Goal: Communication & Community: Answer question/provide support

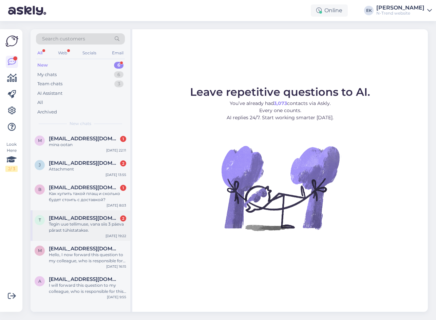
click at [61, 227] on div "Tegin uue tellimuse, vana siis 3 päeva pârast túhistatakse." at bounding box center [87, 227] width 77 height 12
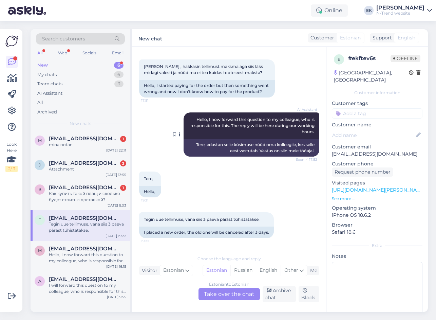
scroll to position [42, 0]
click at [227, 291] on div "Estonian to Estonian Take over the chat" at bounding box center [229, 294] width 61 height 12
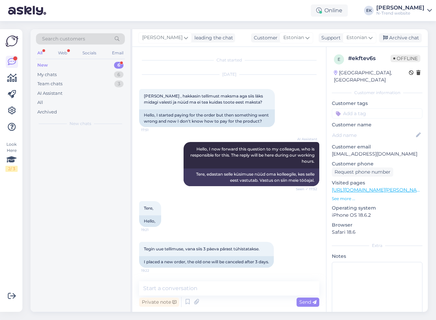
scroll to position [13, 0]
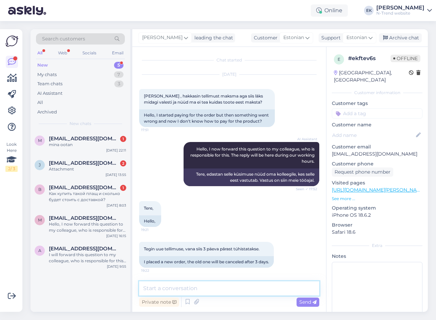
click at [213, 287] on textarea at bounding box center [229, 288] width 180 height 14
type textarea "Tere. Mis on teie tellimuse number, mis on vaja tühistada?"
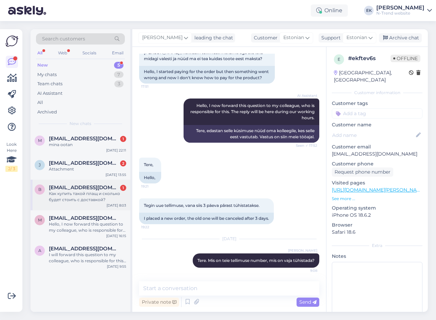
click at [59, 192] on div "Как купить такой плащ и сколько будет стоить с доставкой?" at bounding box center [87, 197] width 77 height 12
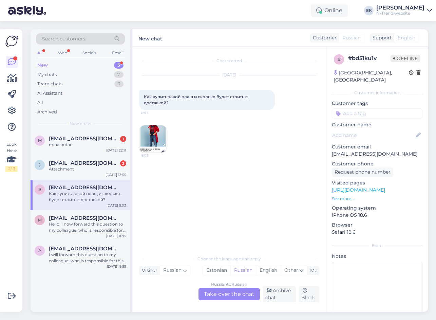
scroll to position [0, 0]
click at [150, 136] on img at bounding box center [153, 138] width 27 height 27
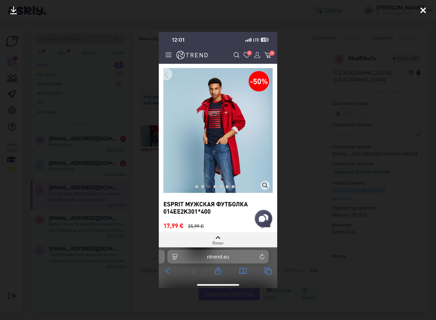
click at [422, 9] on icon at bounding box center [423, 10] width 5 height 9
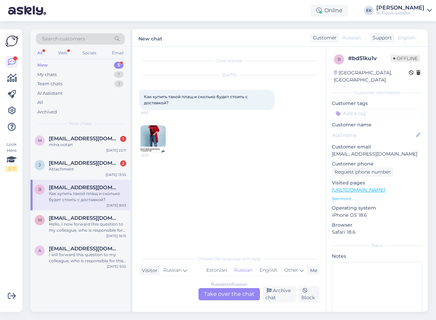
click at [222, 293] on div "Russian to Russian Take over the chat" at bounding box center [229, 294] width 61 height 12
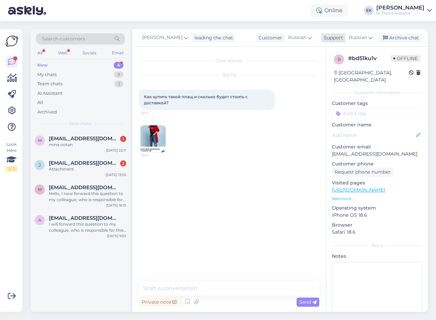
click at [358, 35] on span "Russian" at bounding box center [358, 37] width 18 height 7
type input "esto"
click at [337, 67] on link "Estonian" at bounding box center [349, 67] width 75 height 11
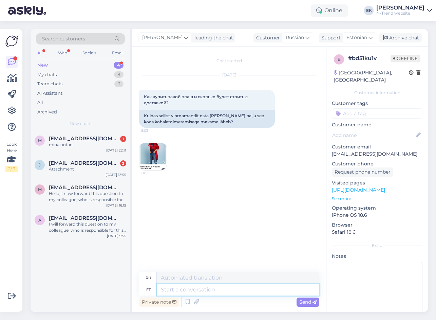
click at [170, 290] on textarea at bounding box center [238, 290] width 163 height 12
type textarea "Tere."
type textarea "Привет."
type textarea "Tere. Mantel"
type textarea "Привет. [GEOGRAPHIC_DATA]."
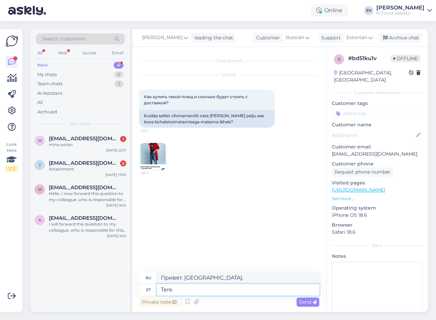
type textarea "Tere."
type textarea "Привет."
type textarea "T"
click at [363, 38] on span "Estonian" at bounding box center [357, 37] width 21 height 7
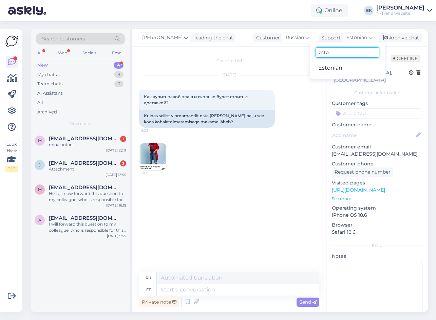
click at [338, 53] on input "esto" at bounding box center [348, 52] width 64 height 11
type input "e"
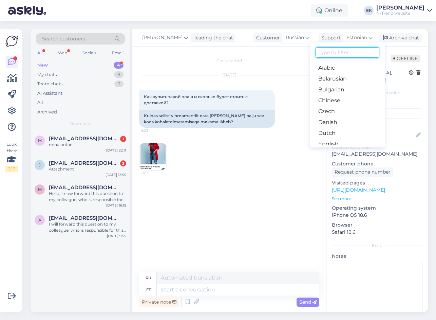
type input "t"
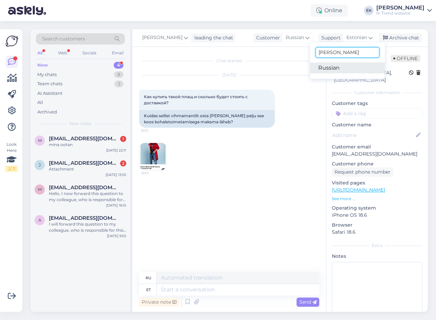
type input "[PERSON_NAME]"
click at [335, 66] on link "Russian" at bounding box center [347, 67] width 75 height 11
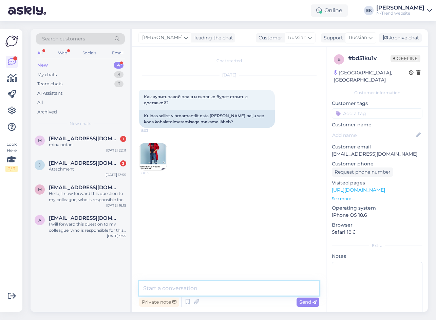
click at [175, 291] on textarea at bounding box center [229, 288] width 180 height 14
paste textarea "доброе утро. У нас этого плаща нет в продаже. Мы продаем футболку."
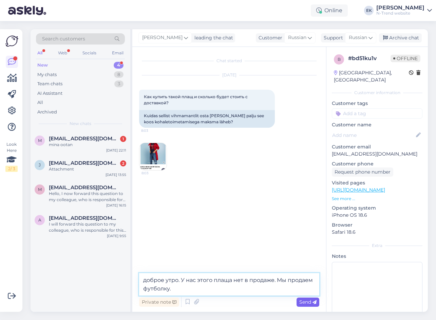
type textarea "доброе утро. У нас этого плаща нет в продаже. Мы продаем футболку."
click at [302, 302] on span "Send" at bounding box center [308, 302] width 17 height 6
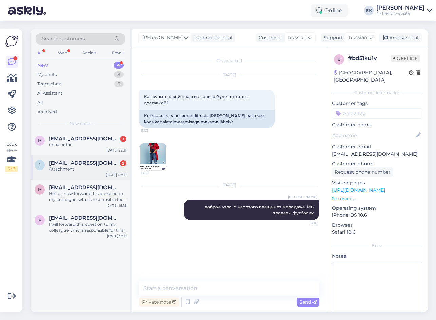
click at [67, 157] on div "j [EMAIL_ADDRESS][DOMAIN_NAME] 2 Attachment [DATE] 13:55" at bounding box center [81, 167] width 100 height 24
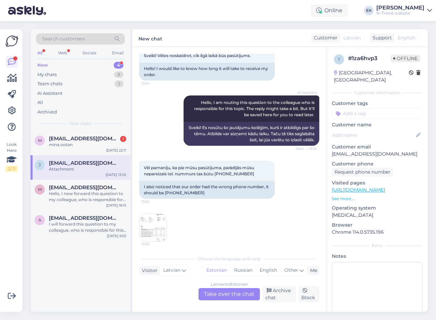
scroll to position [44, 0]
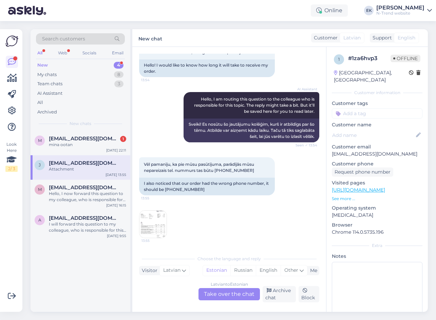
click at [152, 224] on img at bounding box center [153, 224] width 27 height 27
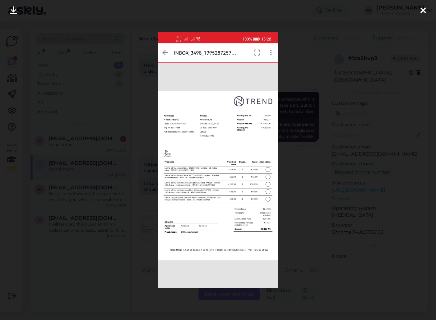
click at [422, 11] on icon at bounding box center [423, 10] width 5 height 9
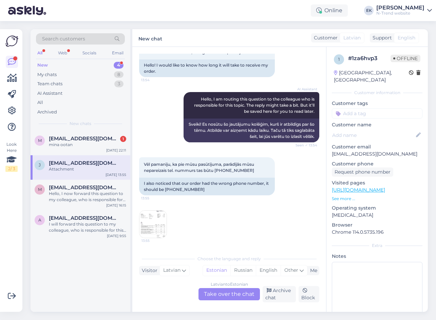
click at [152, 226] on img at bounding box center [153, 224] width 27 height 27
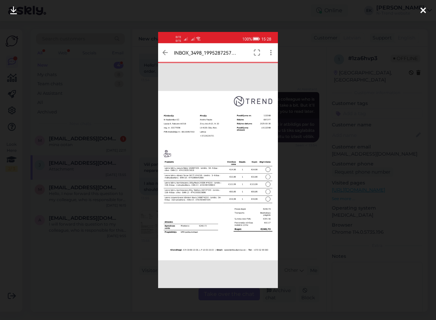
click at [12, 11] on icon at bounding box center [13, 10] width 7 height 9
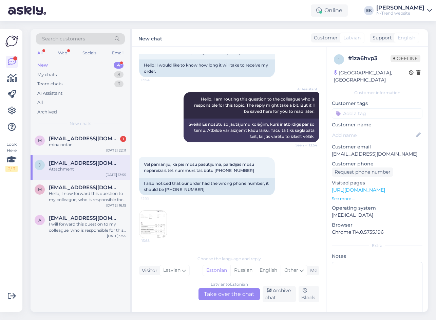
click at [222, 295] on div "[DEMOGRAPHIC_DATA] to Estonian Take over the chat" at bounding box center [229, 294] width 61 height 12
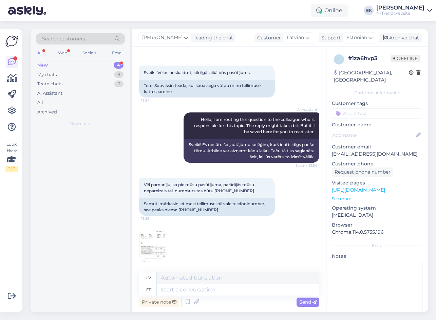
scroll to position [24, 0]
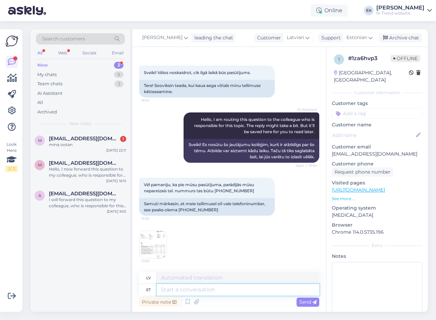
click at [195, 290] on textarea at bounding box center [238, 290] width 163 height 12
type textarea "Tere."
type textarea "Sveiki."
type textarea "Tere. Saadan te"
type textarea "Sveiki. Es sūtu"
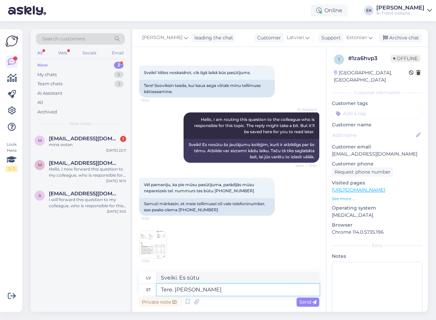
type textarea "Tere. [PERSON_NAME]"
type textarea "Sveiki. Es [PERSON_NAME]"
type textarea "Tere. [PERSON_NAME] kirja"
type textarea "Sveiki. Es [PERSON_NAME] vēstuli."
type textarea "Tere. [PERSON_NAME] kirja edasi"
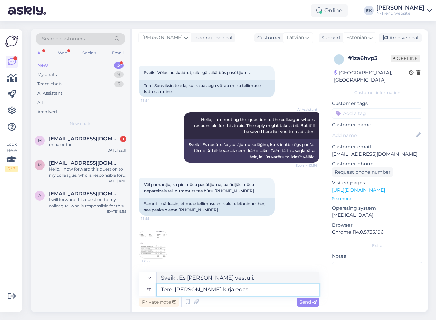
type textarea "Sveiki. Nosūtīšu jūsu vēstuli."
type textarea "Tere. [PERSON_NAME] kirja edasi vastavasse o"
type textarea "Sveiki! Es pārsūtīšu jūsu vēstuli atbilstošajai personai."
type textarea "Tere. Saadan teie kirja edasi vastavasse osakonda."
type textarea "Sveiki. Es pārsūtīšu jūsu vēstuli attiecīgajai nodaļai."
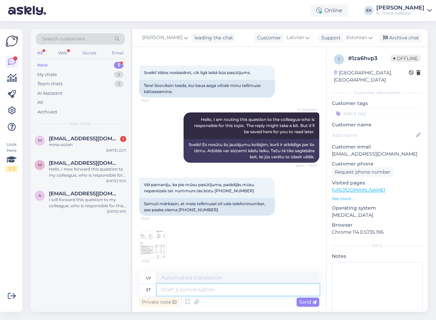
scroll to position [79, 0]
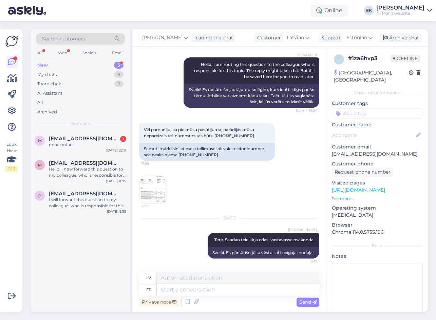
click at [150, 186] on img at bounding box center [153, 189] width 27 height 27
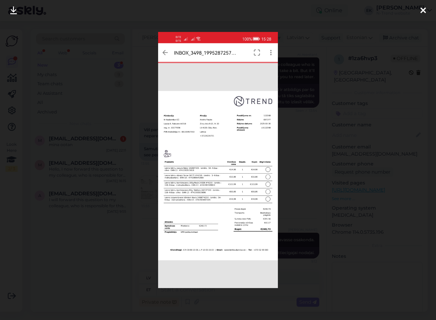
click at [13, 11] on icon at bounding box center [13, 10] width 7 height 9
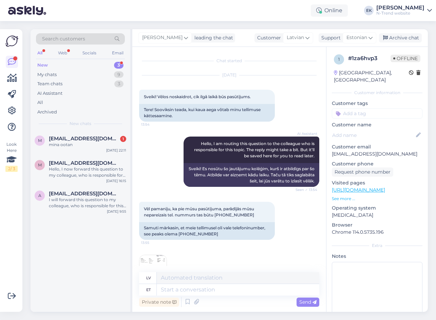
scroll to position [34, 0]
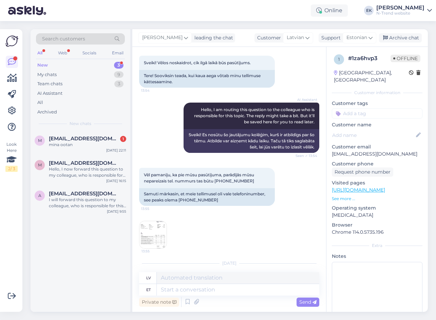
click at [150, 233] on img at bounding box center [153, 234] width 27 height 27
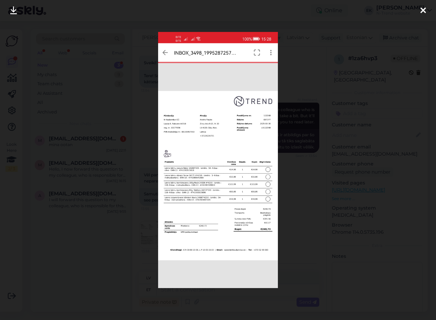
click at [426, 12] on icon at bounding box center [423, 10] width 5 height 9
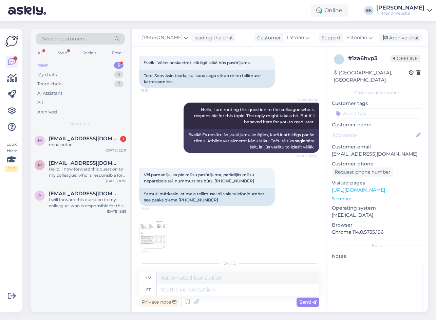
click at [193, 284] on div "lv" at bounding box center [229, 278] width 180 height 12
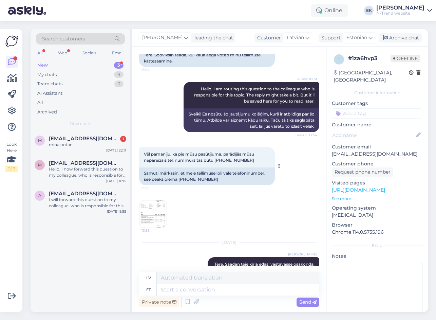
scroll to position [79, 0]
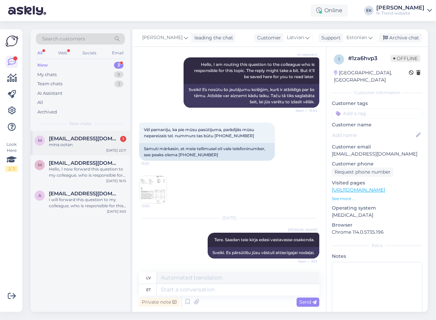
click at [81, 140] on span "[EMAIL_ADDRESS][DOMAIN_NAME]" at bounding box center [84, 139] width 71 height 6
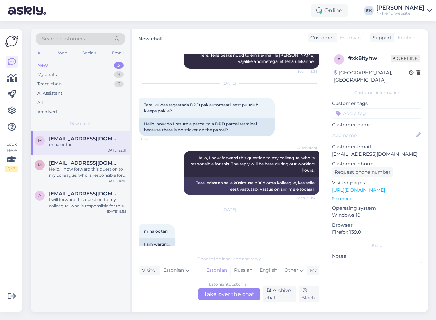
scroll to position [138, 0]
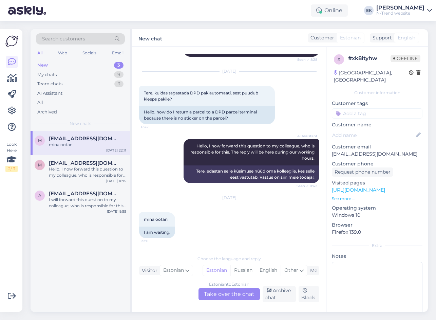
click at [226, 294] on div "Estonian to Estonian Take over the chat" at bounding box center [229, 294] width 61 height 12
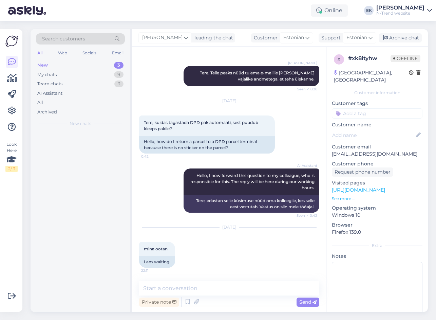
scroll to position [109, 0]
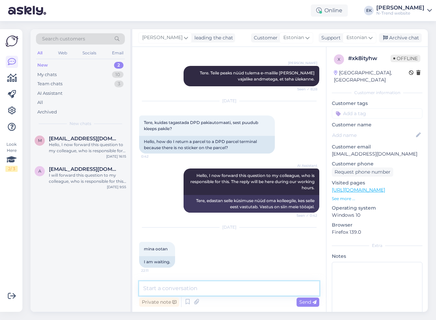
click at [202, 292] on textarea at bounding box center [229, 288] width 180 height 14
type textarea "t"
type textarea "Tere. Tagastuskood peaks olema tulnud sõnumiga."
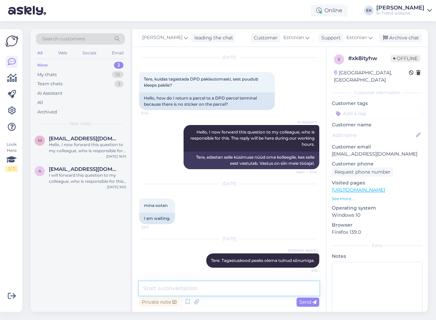
click at [191, 293] on textarea at bounding box center [229, 288] width 180 height 14
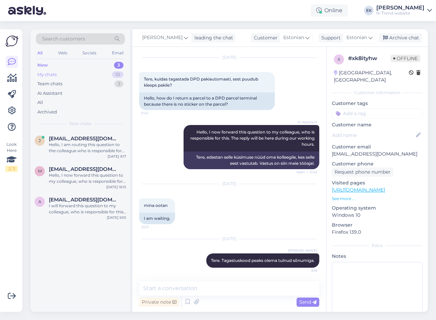
click at [47, 72] on div "My chats" at bounding box center [46, 74] width 19 height 7
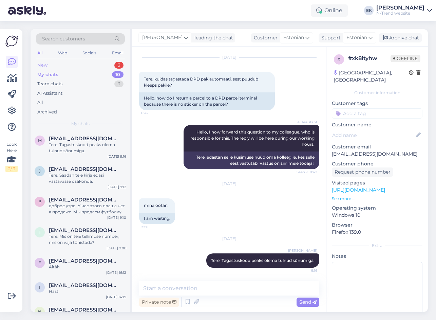
click at [55, 63] on div "New 3" at bounding box center [80, 65] width 89 height 10
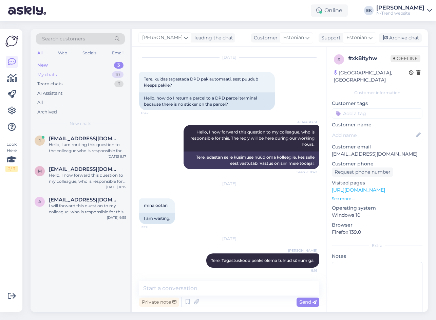
click at [53, 75] on div "My chats" at bounding box center [46, 74] width 19 height 7
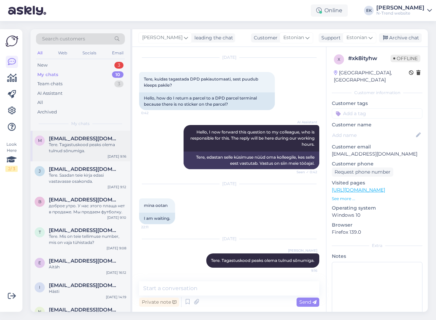
scroll to position [118, 0]
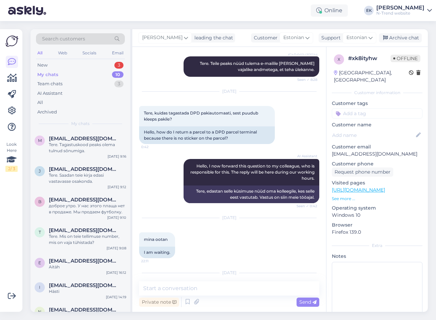
click at [45, 60] on div "Search customers All Web Socials Email New 3 My chats 10 Team chats 3 AI Assist…" at bounding box center [81, 80] width 100 height 102
click at [45, 63] on div "New" at bounding box center [42, 65] width 10 height 7
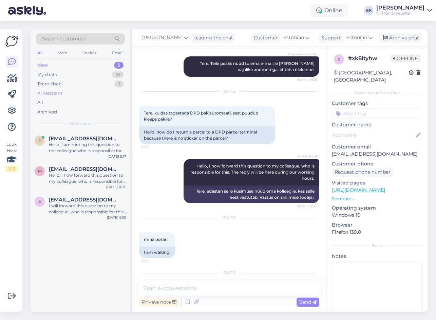
click at [53, 92] on div "AI Assistant" at bounding box center [49, 93] width 25 height 7
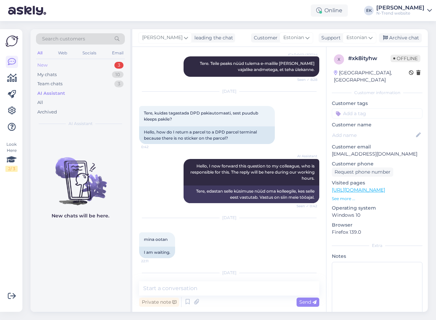
click at [46, 66] on div "New" at bounding box center [42, 65] width 10 height 7
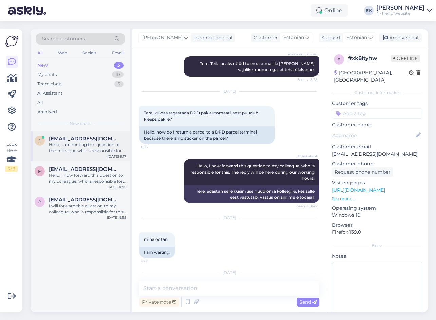
click at [91, 145] on div "Hello, I am routing this question to the colleague who is responsible for this …" at bounding box center [87, 148] width 77 height 12
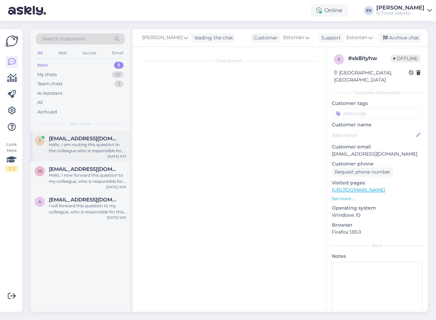
scroll to position [0, 0]
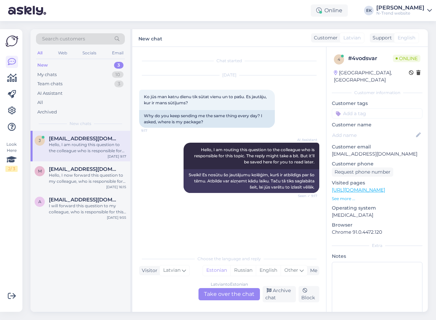
click at [224, 295] on div "[DEMOGRAPHIC_DATA] to Estonian Take over the chat" at bounding box center [229, 294] width 61 height 12
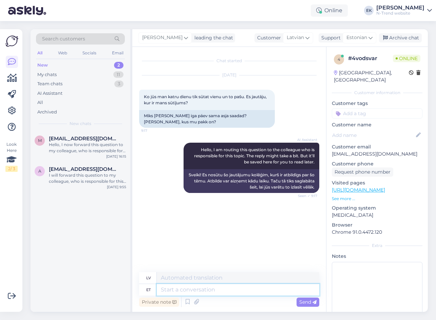
click at [180, 291] on textarea at bounding box center [238, 290] width 163 height 12
click at [71, 140] on span "[EMAIL_ADDRESS][DOMAIN_NAME]" at bounding box center [84, 139] width 71 height 6
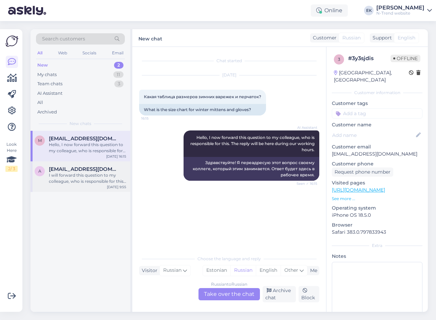
click at [72, 172] on span "[EMAIL_ADDRESS][DOMAIN_NAME]" at bounding box center [84, 169] width 71 height 6
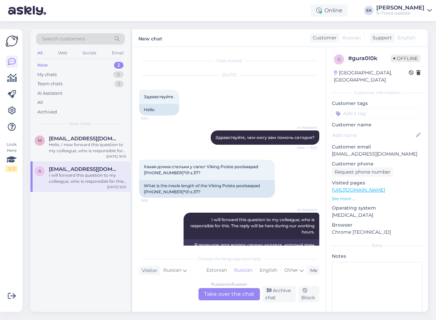
scroll to position [19, 0]
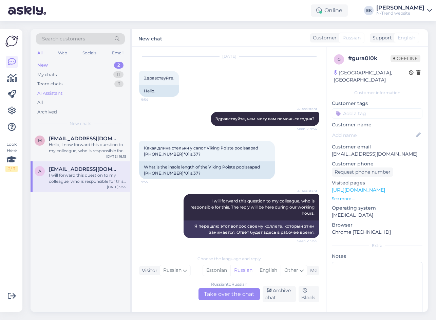
click at [49, 93] on div "AI Assistant" at bounding box center [49, 93] width 25 height 7
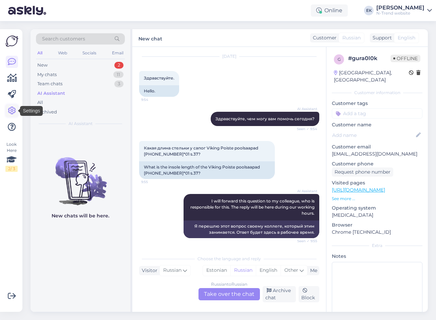
click at [13, 110] on icon at bounding box center [12, 111] width 8 height 8
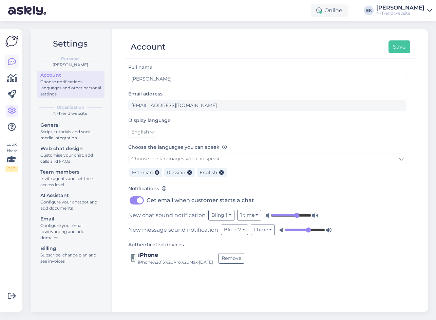
click at [11, 60] on icon at bounding box center [12, 62] width 8 height 8
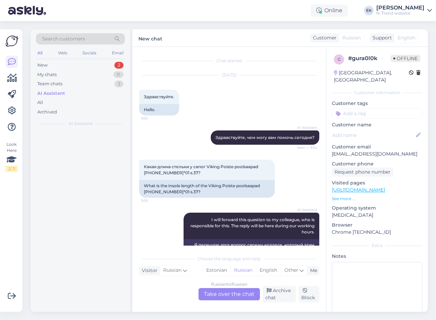
scroll to position [19, 0]
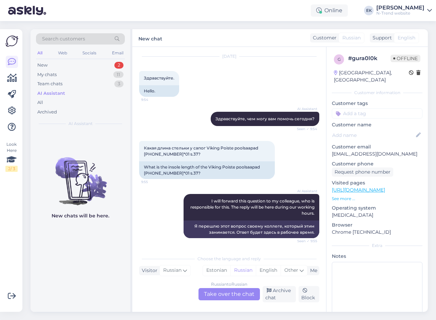
click at [47, 57] on div "All Web Socials Email" at bounding box center [80, 54] width 89 height 11
click at [47, 64] on div "New" at bounding box center [42, 65] width 10 height 7
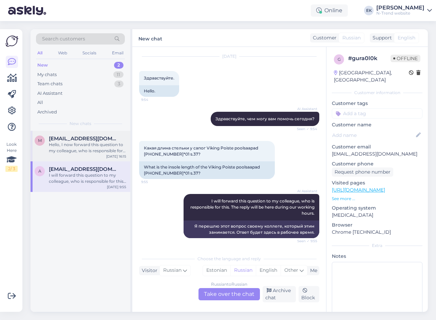
click at [83, 146] on div "Hello, I now forward this question to my colleague, who is responsible for this…" at bounding box center [87, 148] width 77 height 12
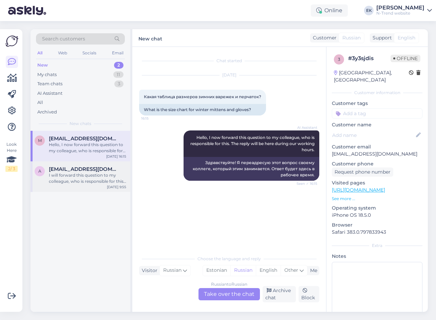
click at [93, 168] on span "[EMAIL_ADDRESS][DOMAIN_NAME]" at bounding box center [84, 169] width 71 height 6
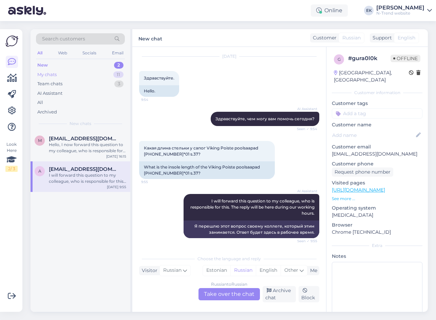
click at [44, 75] on div "My chats" at bounding box center [46, 74] width 19 height 7
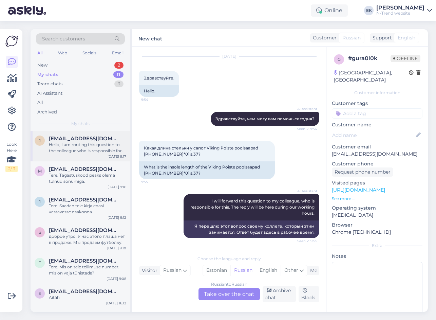
click at [88, 148] on div "Hello, I am routing this question to the colleague who is responsible for this …" at bounding box center [87, 148] width 77 height 12
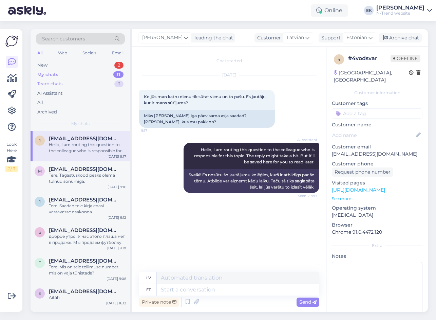
click at [51, 81] on div "Team chats" at bounding box center [49, 83] width 25 height 7
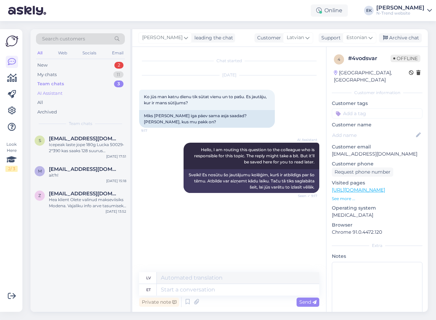
click at [55, 92] on div "AI Assistant" at bounding box center [49, 93] width 25 height 7
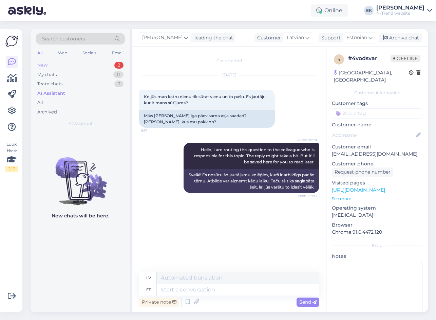
click at [44, 64] on div "New" at bounding box center [42, 65] width 10 height 7
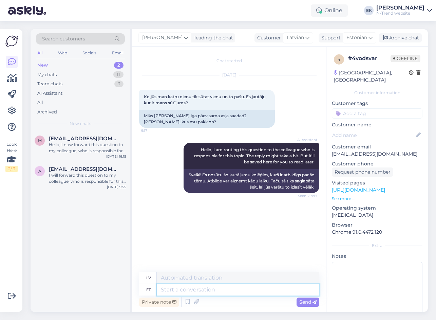
click at [187, 295] on textarea at bounding box center [238, 290] width 163 height 12
click at [51, 74] on div "My chats" at bounding box center [46, 74] width 19 height 7
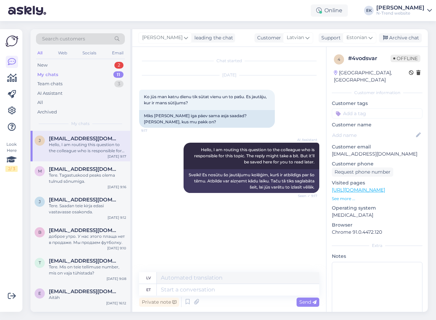
click at [98, 145] on div "Hello, I am routing this question to the colleague who is responsible for this …" at bounding box center [87, 148] width 77 height 12
click at [191, 291] on textarea at bounding box center [238, 290] width 163 height 12
type textarea "Vaban"
type textarea "Bezmaksas"
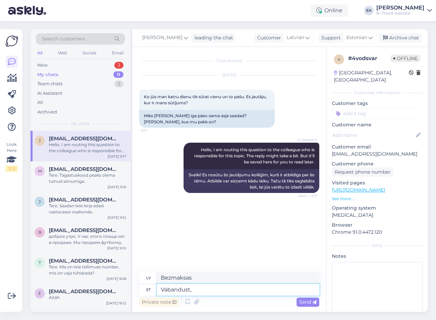
type textarea "Vabandust,"
type textarea "Atvainojiet,"
type textarea "Vabandust, see"
type textarea "Atvainojiet, ka"
type textarea "Vabandust, see on"
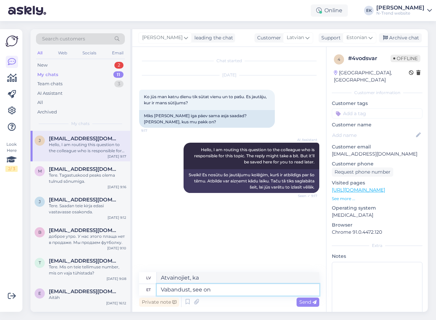
type textarea "Atvainojiet, tas ir"
type textarea "Vabandust, see on AI"
type textarea "Atvainojiet, tas ir mākslīgais intelekts"
type textarea "Vabandust, see on AI assistent, ke"
type textarea "Atvainojiet, šis ir mākslīgā intelekta palīgs."
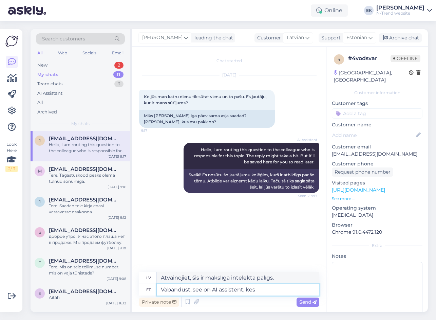
type textarea "Vabandust, see on AI assistent, kes"
type textarea "Atvainojiet, šis ir mākslīgā intelekta asistents, kurš"
type textarea "Vabandust, see on AI assistent, kes vastab au"
type textarea "Atvainojiet, šis ir mākslīgā intelekta asistents, kas atbild"
type textarea "Vabandust, see on AI assistent, kes vastab automaatselt."
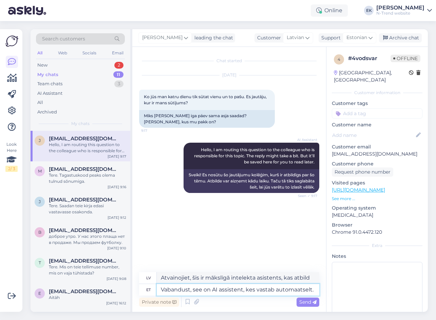
type textarea "Atvainojiet, šis ir mākslīgā intelekta palīgs, kas atbild automātiski."
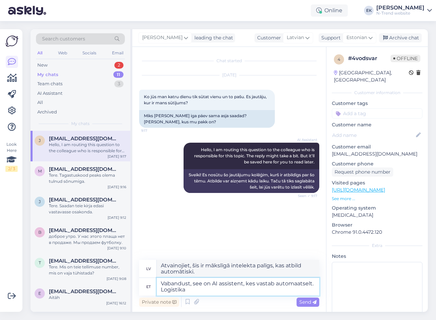
type textarea "Vabandust, see on AI assistent, kes vastab automaatselt. Logistika"
type textarea "Atvainojiet, šis ir mākslīgā intelekta palīgs, kas atbildēs automātiski. Loģist…"
type textarea "Vabandust, see on AI assistent, kes vastab automaatselt. Logistika osakonnast"
type textarea "Atvainojiet, šis ir mākslīgā intelekta asistents, kas atbild automātiski. No lo…"
type textarea "Vabandust, see on AI assistent, kes vastab automaatselt. Logistika osakonnast v…"
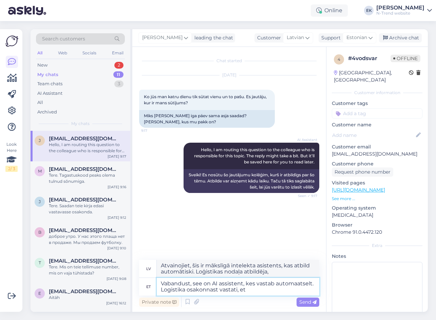
type textarea "Atvainojiet, šis ir mākslīgā intelekta asistents, kas atbild automātiski. Loģis…"
type textarea "Vabandust, see on AI assistent, kes vastab automaatselt. Logistika osakonnast v…"
type textarea "Atvainojiet, šis ir mākslīgā intelekta asistents, kas atbild automātiski. Loģis…"
type textarea "Vabandust, see on AI assistent, kes vastab automaatselt. Logistika osakonnast v…"
type textarea "Atvainojiet, šis ir mākslīgā intelekta asistents, kas atbild automātiski. Loģis…"
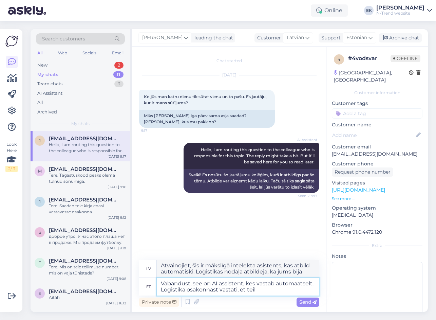
type textarea "Vabandust, see on AI assistent, kes vastab automaatselt. Logistika osakonnast v…"
type textarea "Atvainojiet, šis ir mākslīgā intelekta asistents, kas atbild automātiski. Loģis…"
type textarea "Vabandust, see on AI assistent, kes vastab automaatselt. Logistika osakonnast v…"
type textarea "Atvainojiet, šis ir mākslīgā intelekta asistents, kas atbild automātiski. Loģis…"
type textarea "Vabandust, see on AI assistent, kes vastab automaatselt. Logistika osakonnast v…"
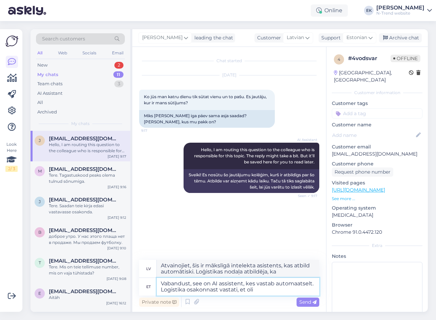
type textarea "Atvainojiet, šis ir mākslīgā intelekta asistents, kas atbild automātiski. Loģis…"
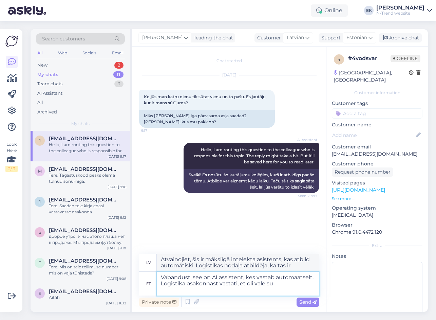
type textarea "Vabandust, see on AI assistent, kes vastab automaatselt. Logistika osakonnast v…"
type textarea "Atvainojiet, šis ir mākslīgā intelekta asistents, kas atbild automātiski. Loģis…"
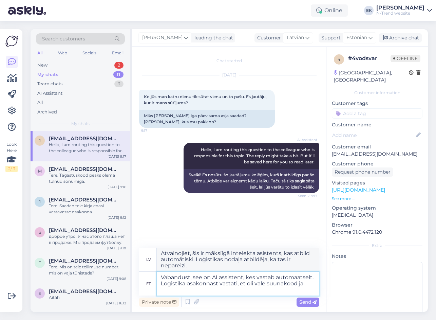
type textarea "Vabandust, see on AI assistent, kes vastab automaatselt. Logistika osakonnast v…"
type textarea "Atvainojiet, šis ir mākslīgā intelekta asistents, kas atbild automātiski. Loģis…"
type textarea "Vabandust, see on AI assistent, kes vastab automaatselt. Logistika osakonnast v…"
type textarea "Atvainojiet, šis ir mākslīgā intelekta asistents, kas atbild automātiski. Loģis…"
type textarea "Vabandust, see on AI assistent, kes vastab automaatselt. Logistika osakonnast v…"
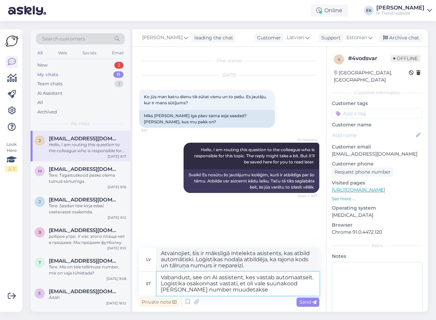
type textarea "Atvainojiet, šis ir mākslīgā intelekta asistents, kas atbild automātiski. Loģis…"
type textarea "Vabandust, see on AI assistent, kes vastab automaatselt. Logistika osakonnast v…"
click at [308, 301] on span "Send" at bounding box center [308, 302] width 17 height 6
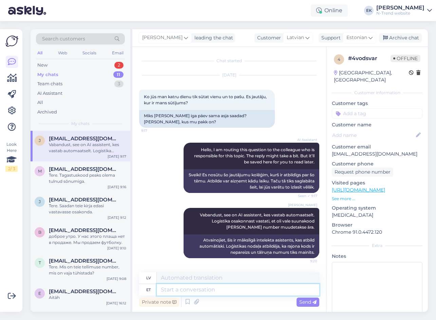
click at [175, 290] on textarea at bounding box center [238, 290] width 163 height 12
click at [366, 38] on span "Estonian" at bounding box center [357, 37] width 21 height 7
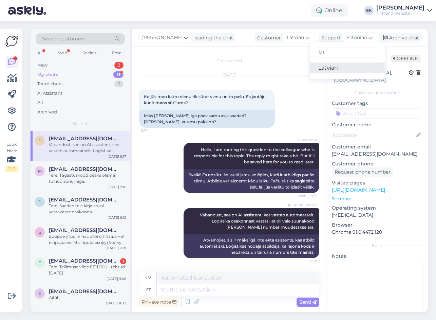
type input "lat"
drag, startPoint x: 345, startPoint y: 66, endPoint x: 340, endPoint y: 75, distance: 10.2
click at [345, 66] on link "Latvian" at bounding box center [347, 67] width 75 height 11
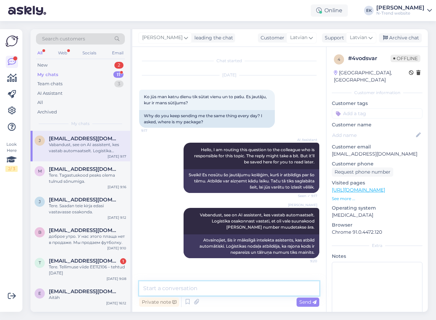
click at [197, 288] on textarea at bounding box center [229, 288] width 180 height 14
paste textarea "2.1. Preces nonāks līdz Jūsu izvēlētajam pakomātam 2 – 6 darbadienu laikā, sāko…"
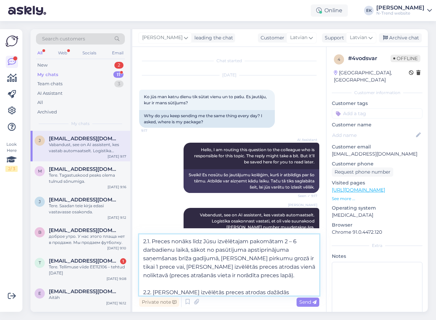
type textarea "2.1. Preces nonāks līdz Jūsu izvēlētajam pakomātam 2 – 6 darbadienu laikā, sāko…"
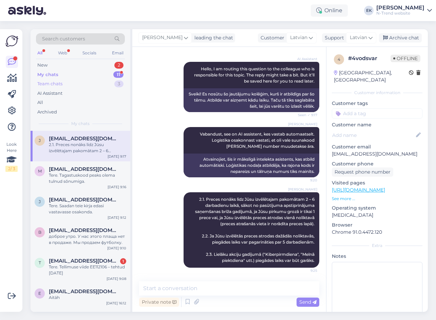
click at [55, 82] on div "Team chats" at bounding box center [49, 83] width 25 height 7
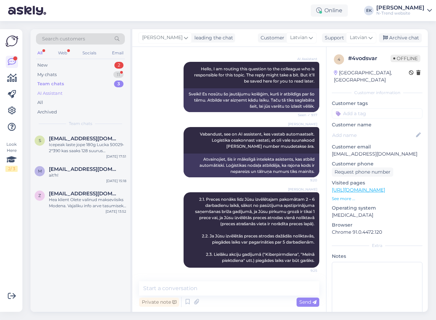
click at [50, 93] on div "AI Assistant" at bounding box center [49, 93] width 25 height 7
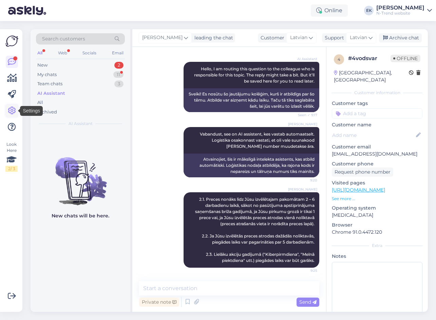
click at [13, 111] on icon at bounding box center [12, 111] width 8 height 8
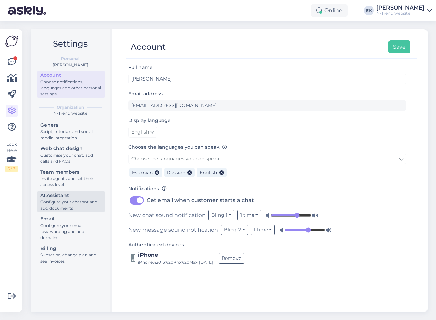
click at [64, 201] on div "Configure your chatbot and add documents" at bounding box center [70, 205] width 61 height 12
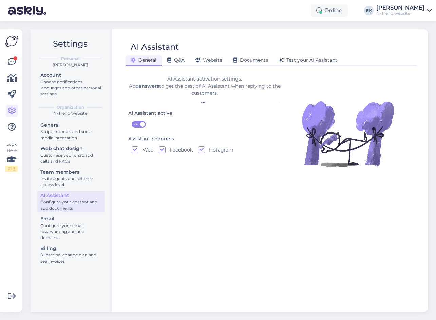
click at [135, 123] on span "ON" at bounding box center [136, 124] width 8 height 6
click at [132, 121] on input "ON" at bounding box center [132, 121] width 0 height 0
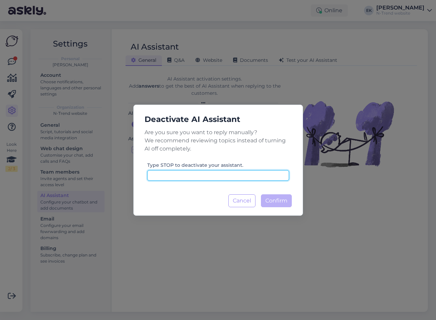
click at [178, 174] on input at bounding box center [218, 175] width 142 height 11
type input "STOP"
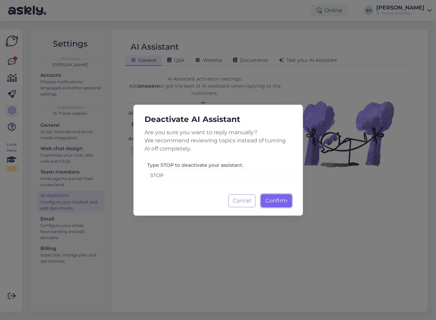
click at [271, 201] on span "Confirm" at bounding box center [277, 200] width 22 height 6
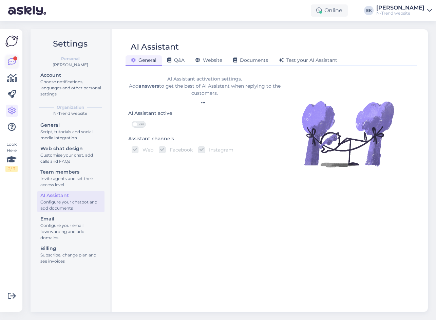
click at [14, 58] on div at bounding box center [15, 58] width 4 height 4
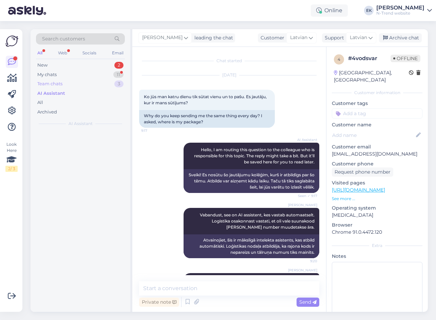
scroll to position [81, 0]
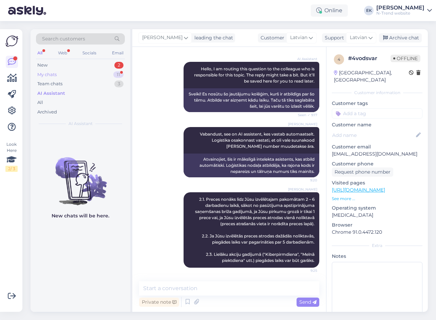
click at [56, 73] on div "My chats" at bounding box center [46, 74] width 19 height 7
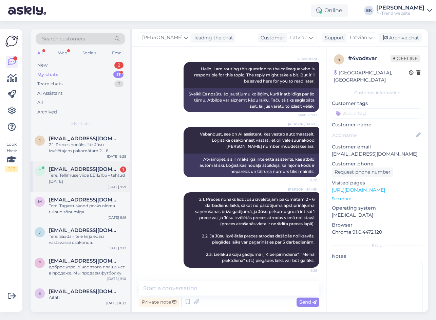
click at [71, 173] on div "Tere. Tellimuse viide EE112106 – tehtud [DATE]" at bounding box center [87, 178] width 77 height 12
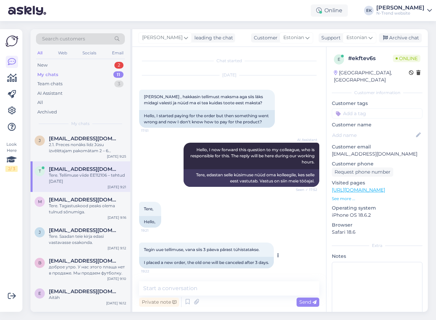
scroll to position [86, 0]
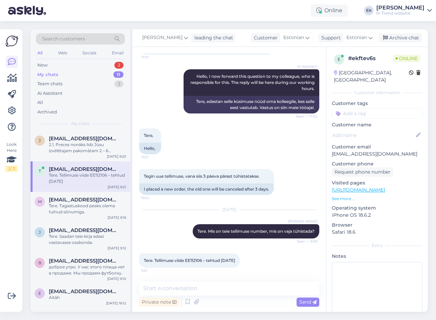
click at [194, 259] on span "Tere. Tellimuse viide EE112106 – tehtud [DATE]" at bounding box center [189, 260] width 91 height 5
copy span "EE112106"
click at [158, 288] on textarea at bounding box center [229, 288] width 180 height 14
type textarea "j"
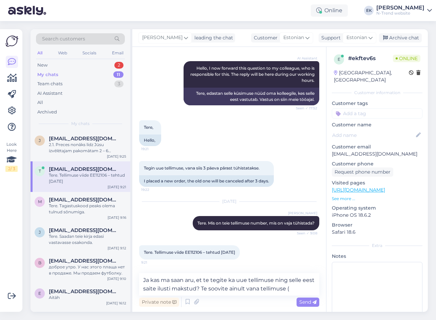
click at [195, 255] on span "Tere. Tellimuse viide EE112106 – tehtud [DATE]" at bounding box center [189, 252] width 91 height 5
copy span "EE112106"
click at [299, 287] on textarea "Ja kas ma saan aru, et te tegite ka uue tellimuse ning selle eest saite ilusti …" at bounding box center [229, 284] width 180 height 22
paste textarea "EE112106"
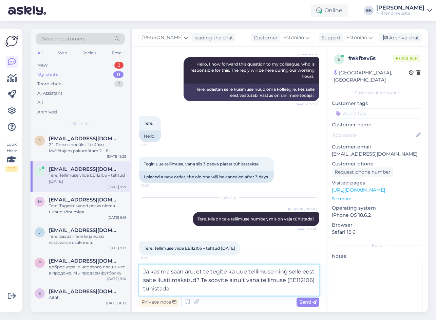
type textarea "Ja kas ma saan aru, et te tegite ka uue tellimuse ning selle eest saite ilusti …"
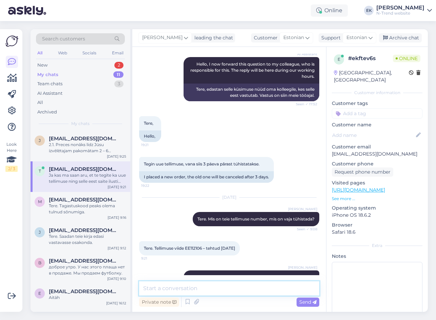
scroll to position [127, 0]
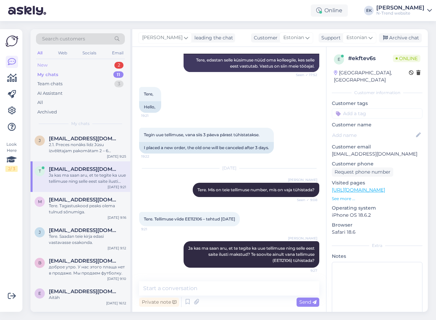
click at [42, 68] on div "New" at bounding box center [42, 65] width 10 height 7
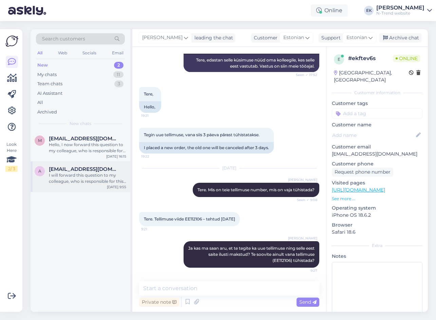
click at [71, 176] on div "I will forward this question to my colleague, who is responsible for this. The …" at bounding box center [87, 178] width 77 height 12
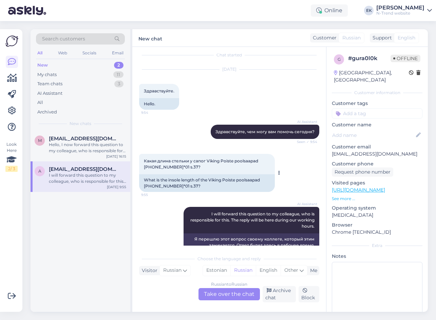
scroll to position [0, 0]
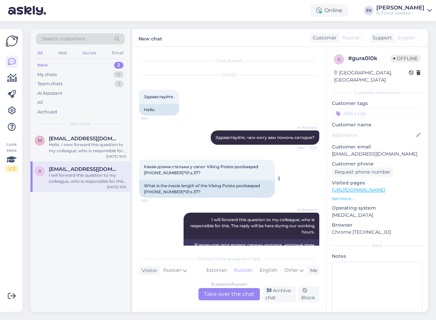
click at [259, 166] on span "Какая длина стельки у сапог Viking Poiste poolsaapad [PHONE_NUMBER]*01 s.37?" at bounding box center [201, 169] width 115 height 11
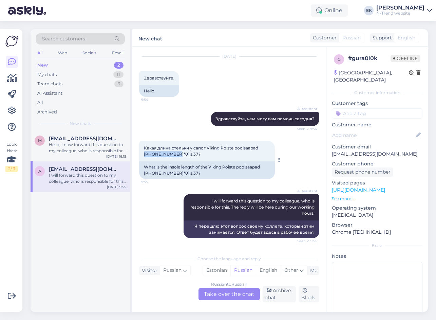
drag, startPoint x: 260, startPoint y: 147, endPoint x: 168, endPoint y: 157, distance: 91.8
click at [168, 157] on div "Какая длина стельки у сапог Viking Poiste poolsaapad [PHONE_NUMBER]*01 s.37? 9:…" at bounding box center [207, 151] width 136 height 20
drag, startPoint x: 168, startPoint y: 157, endPoint x: 159, endPoint y: 155, distance: 9.3
copy span "[PHONE_NUMBER]*01"
click at [230, 294] on div "Russian to Russian Take over the chat" at bounding box center [229, 294] width 61 height 12
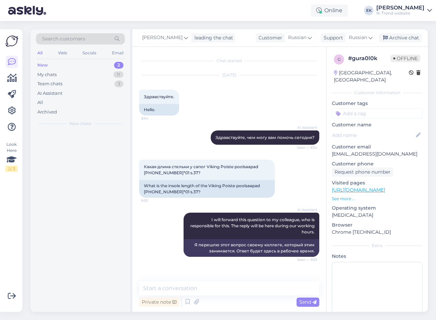
scroll to position [0, 0]
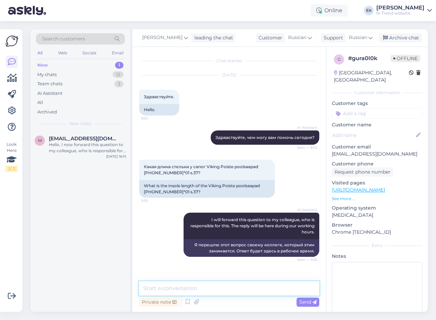
click at [199, 287] on textarea at bounding box center [229, 288] width 180 height 14
type textarea "Tere."
drag, startPoint x: 161, startPoint y: 291, endPoint x: 119, endPoint y: 289, distance: 41.8
click at [119, 289] on div "Search customers All Web Socials Email New 1 My chats 12 Team chats 3 AI Assist…" at bounding box center [230, 170] width 398 height 283
click at [158, 96] on span "Здравствуйте." at bounding box center [159, 96] width 31 height 5
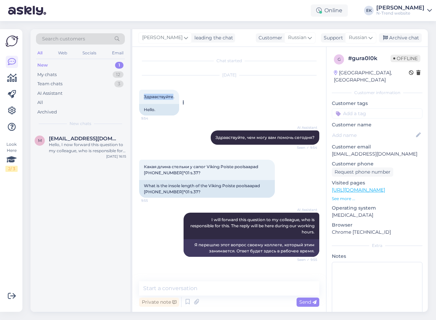
click at [158, 96] on span "Здравствуйте." at bounding box center [159, 96] width 31 height 5
copy span "Здравствуйте"
click at [164, 289] on textarea at bounding box center [229, 288] width 180 height 14
paste textarea "Здравствуйте"
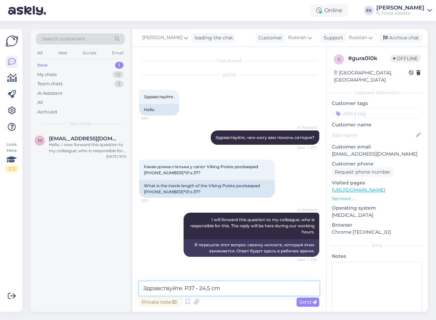
click at [188, 288] on textarea "Здравствуйте. P37 - 24,5 cm" at bounding box center [229, 288] width 180 height 14
type textarea "Здравствуйте. P 37 - 24,5 cm"
click at [305, 302] on span "Send" at bounding box center [308, 302] width 17 height 6
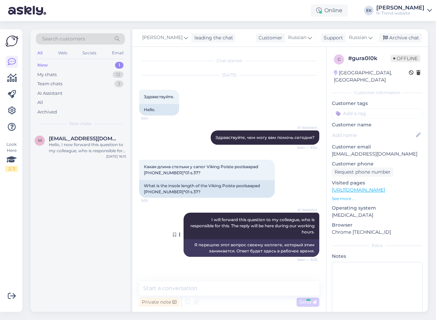
scroll to position [33, 0]
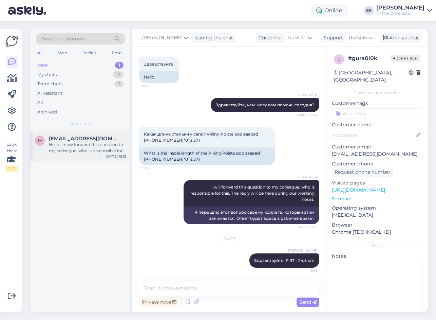
click at [68, 143] on div "Hello, I now forward this question to my colleague, who is responsible for this…" at bounding box center [87, 148] width 77 height 12
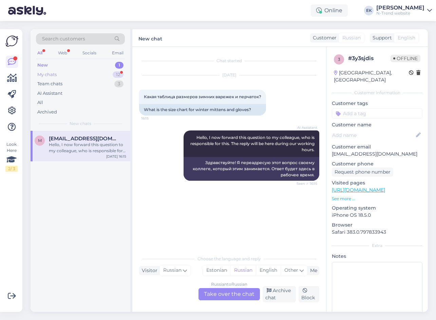
click at [51, 74] on div "My chats" at bounding box center [46, 74] width 19 height 7
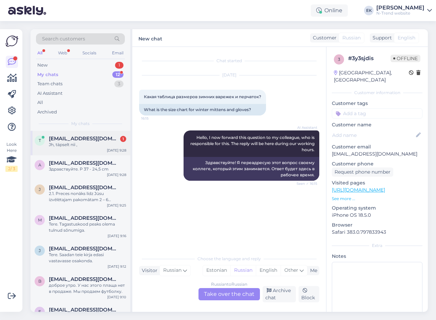
click at [63, 143] on div "Jh, täpselt nii ," at bounding box center [87, 145] width 77 height 6
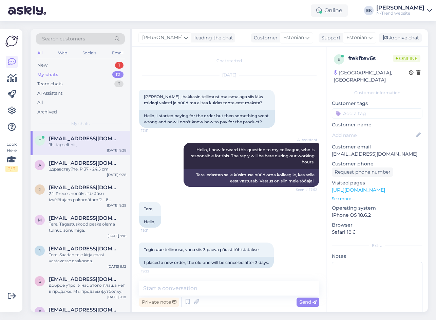
scroll to position [156, 0]
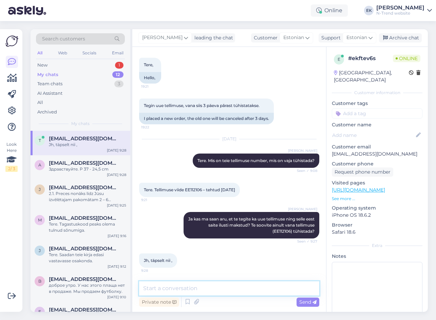
click at [209, 286] on textarea at bounding box center [229, 288] width 180 height 14
click at [177, 286] on textarea at bounding box center [229, 288] width 180 height 14
type textarea "Tühistasin [PERSON_NAME] [PERSON_NAME] tellimuse."
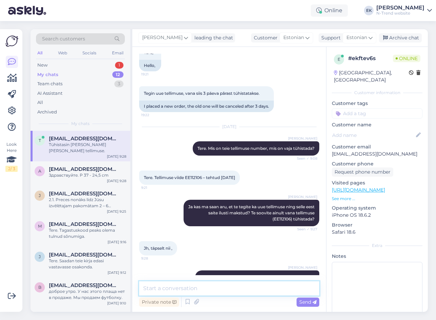
scroll to position [185, 0]
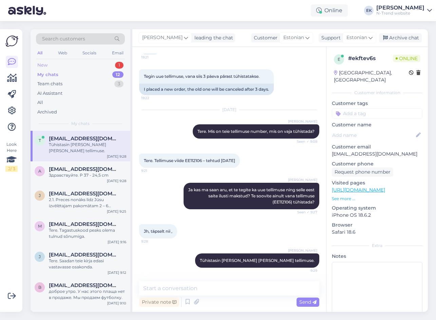
click at [48, 65] on div "New 1" at bounding box center [80, 65] width 89 height 10
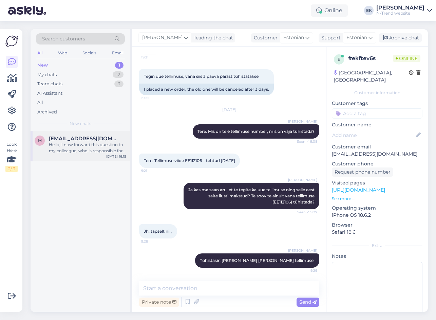
click at [59, 150] on div "Hello, I now forward this question to my colleague, who is responsible for this…" at bounding box center [87, 148] width 77 height 12
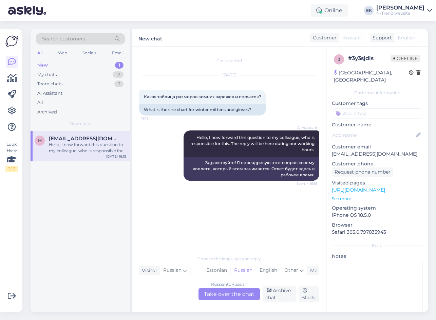
click at [226, 294] on div "Russian to Russian Take over the chat" at bounding box center [229, 294] width 61 height 12
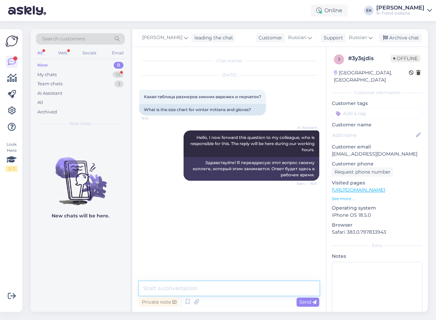
click at [195, 289] on textarea at bounding box center [229, 288] width 180 height 14
click at [357, 41] on span "Russian" at bounding box center [358, 37] width 18 height 7
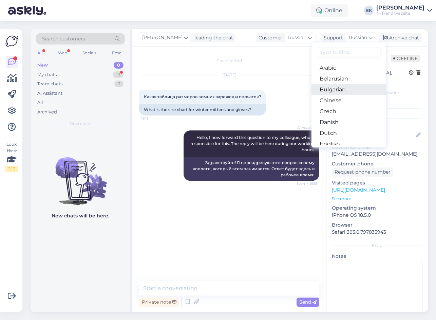
scroll to position [34, 0]
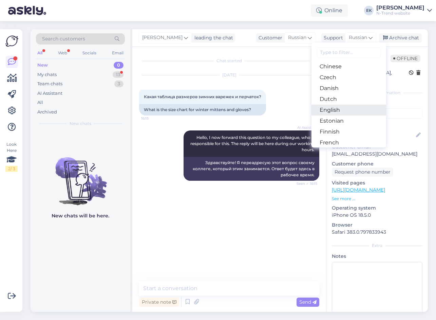
click at [342, 110] on link "English" at bounding box center [349, 110] width 75 height 11
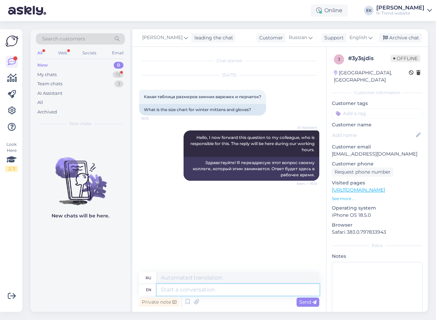
click at [175, 291] on textarea at bounding box center [238, 290] width 163 height 12
type textarea "Hello1"
type textarea "Привет1"
type textarea "H"
type textarea "Good"
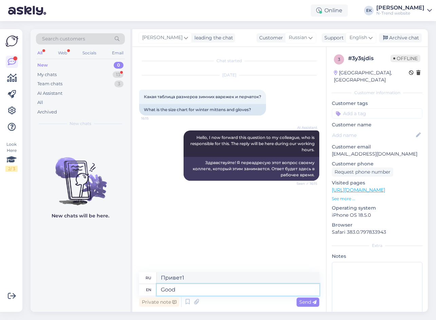
type textarea "Хороший"
type textarea "Good morning!"
type textarea "Доброе утро!"
type textarea "Good morning! It"
type textarea "Доброе утро! Оно"
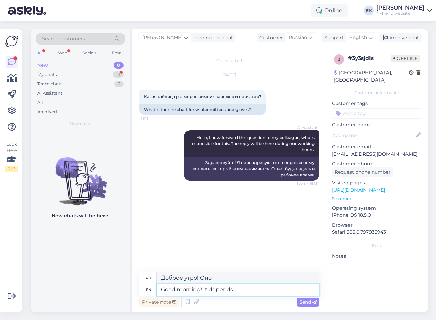
type textarea "Good morning! It depends"
type textarea "Доброе утро! Это зависит от"
type textarea "Good morning! It depends on which m"
type textarea "Доброе утро! Зависит от того, какой"
type textarea "Good morning! It depends on which mittens"
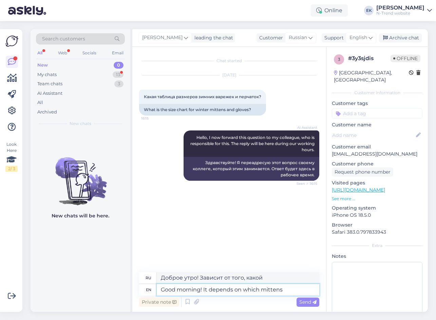
type textarea "Доброе утро! Зависит от того, какие варежки."
type textarea "Good morning! It depends on which mittens,"
type textarea "Доброе утро! Всё зависит от того, какие варежки..."
type textarea "Good morning! It depends on which mittens, which b"
type textarea "Доброе утро! Всё зависит от того, какие варежки, какие"
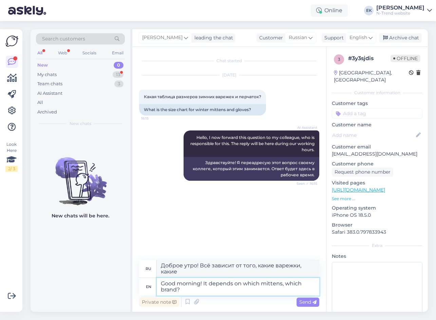
type textarea "Good morning! It depends on which mittens, which brand?"
type textarea "Доброе утро! Это зависит от того, какие варежки, какой марки?"
drag, startPoint x: 191, startPoint y: 286, endPoint x: 283, endPoint y: 281, distance: 92.6
click at [283, 281] on textarea "Good morning! It depends on which mittens, which brand?" at bounding box center [238, 287] width 163 height 18
click at [209, 290] on textarea "Good morning! It depends on which mittens, which brand?" at bounding box center [238, 287] width 163 height 18
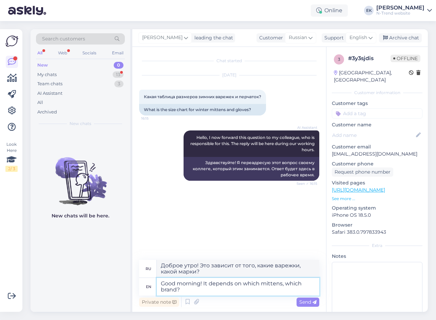
drag, startPoint x: 186, startPoint y: 292, endPoint x: 287, endPoint y: 285, distance: 100.4
click at [287, 285] on textarea "Good morning! It depends on which mittens, which brand?" at bounding box center [238, 287] width 163 height 18
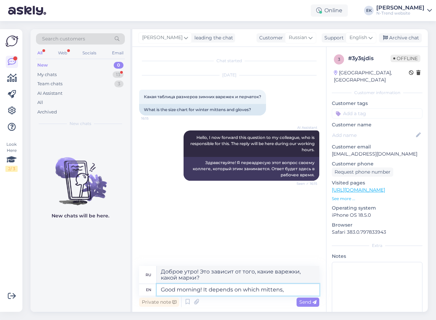
type textarea "Good morning! It depends on which mittens,"
type textarea "Доброе утро! Всё зависит от того, какие варежки..."
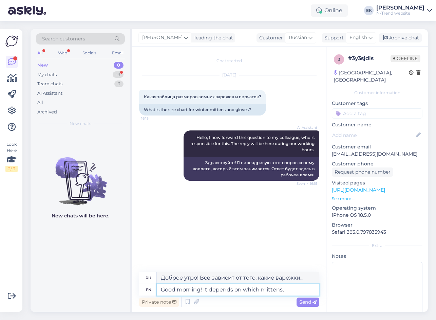
type textarea "Good morning! It depends on which mittens"
type textarea "Доброе утро! Зависит от того, какие варежки."
type textarea "Good morning! It depends on which mittens"
click at [307, 301] on span "Send" at bounding box center [308, 302] width 17 height 6
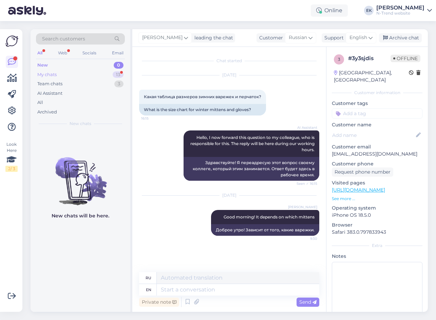
click at [50, 71] on div "My chats" at bounding box center [46, 74] width 19 height 7
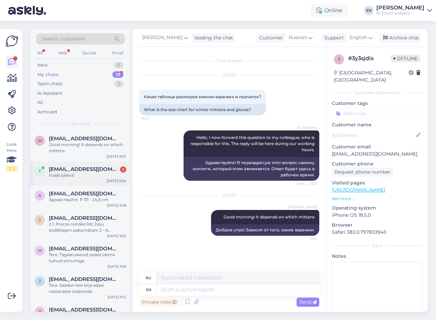
click at [60, 172] on span "[EMAIL_ADDRESS][DOMAIN_NAME]" at bounding box center [84, 169] width 71 height 6
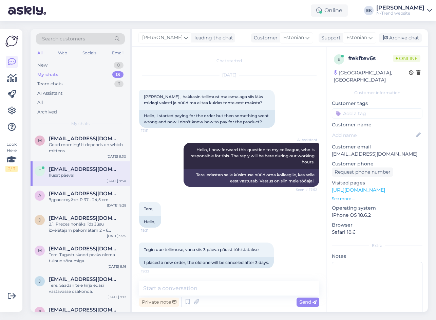
scroll to position [244, 0]
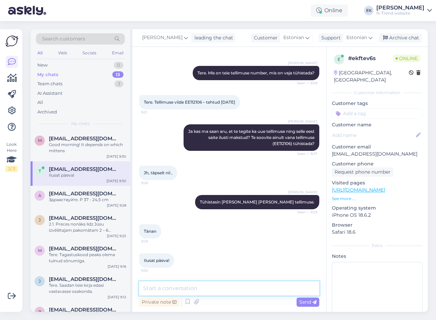
click at [179, 286] on textarea at bounding box center [229, 288] width 180 height 14
type textarea "Ilusat päeva teilegi!"
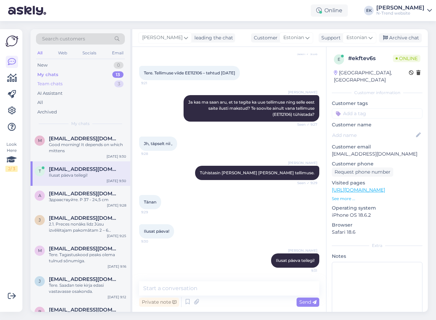
click at [51, 82] on div "Team chats" at bounding box center [49, 83] width 25 height 7
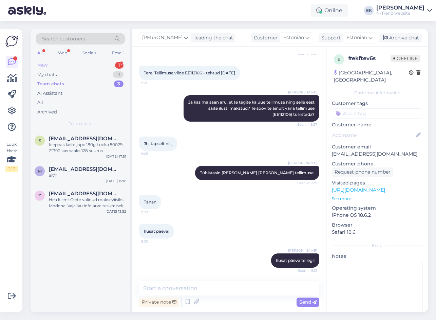
click at [45, 63] on div "New" at bounding box center [42, 65] width 10 height 7
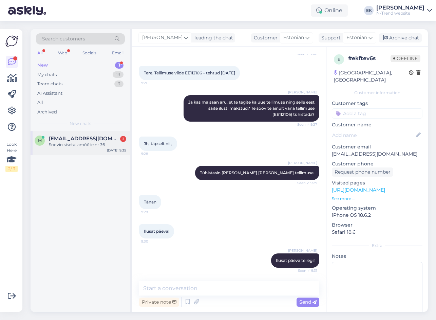
click at [62, 144] on div "Soovin sisetallamõõte nr 36" at bounding box center [87, 145] width 77 height 6
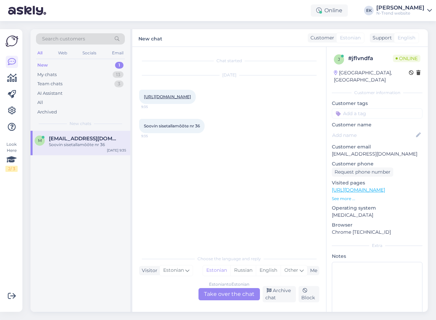
scroll to position [0, 0]
click at [163, 99] on link "[URL][DOMAIN_NAME]" at bounding box center [167, 96] width 47 height 5
click at [241, 290] on div "Estonian to Estonian Take over the chat" at bounding box center [229, 294] width 61 height 12
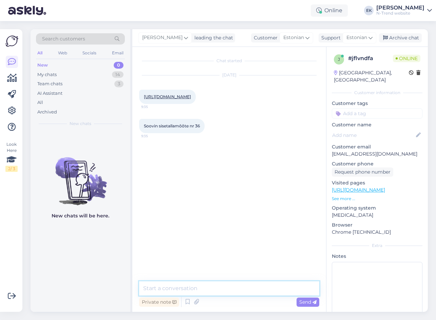
click at [183, 284] on textarea at bounding box center [229, 288] width 180 height 14
type textarea "Tere. Saadan poodi päringu. Vastus võtab veidi aega."
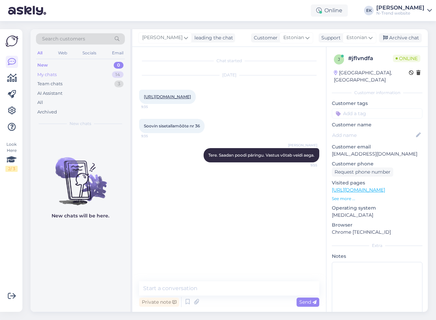
click at [42, 73] on div "My chats" at bounding box center [46, 74] width 19 height 7
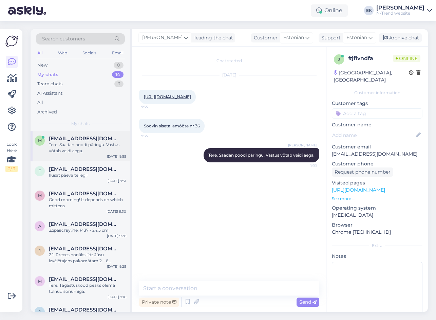
click at [75, 147] on div "Tere. Saadan poodi päringu. Vastus võtab veidi aega." at bounding box center [87, 148] width 77 height 12
click at [78, 177] on div "Ilusat päeva teilegi!" at bounding box center [87, 175] width 77 height 6
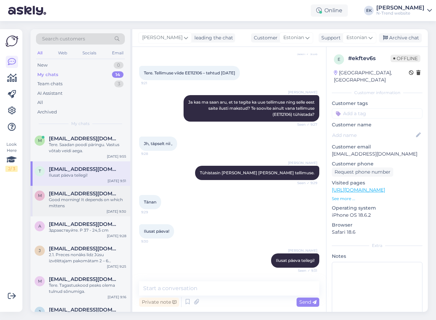
click at [74, 198] on div "Good morning! It depends on which mittens" at bounding box center [87, 203] width 77 height 12
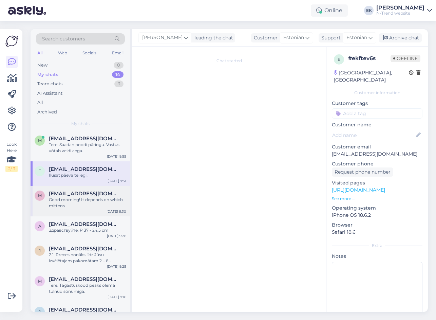
scroll to position [0, 0]
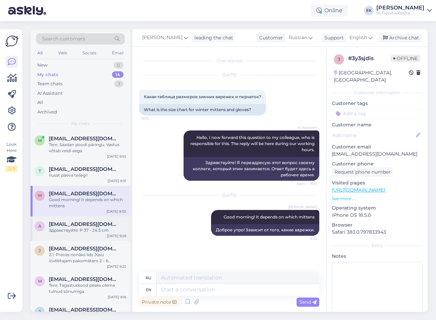
click at [68, 229] on div "Здравствуйте. P 37 - 24,5 cm" at bounding box center [87, 230] width 77 height 6
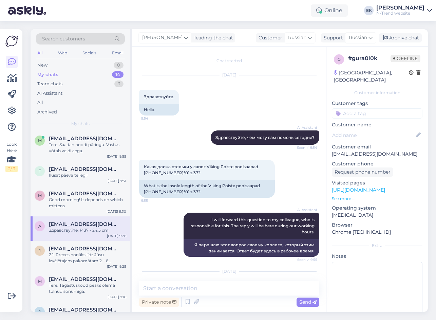
scroll to position [33, 0]
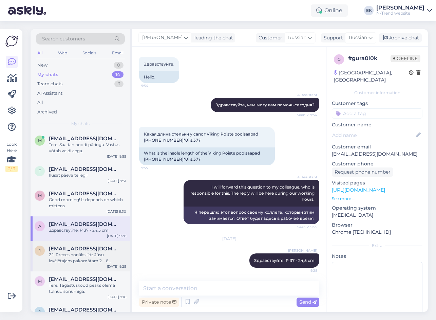
click at [79, 250] on span "[EMAIL_ADDRESS][DOMAIN_NAME]" at bounding box center [84, 249] width 71 height 6
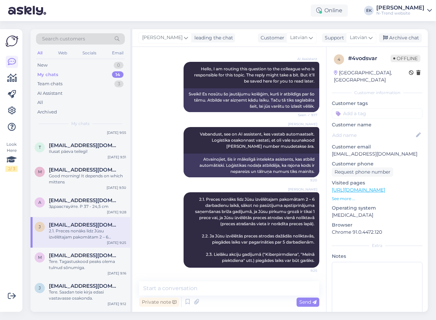
scroll to position [68, 0]
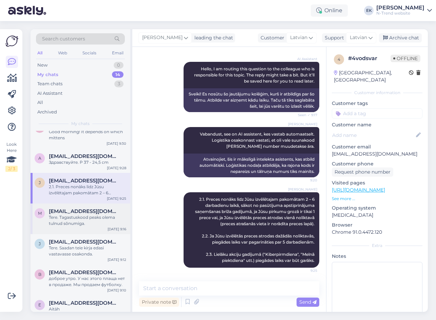
click at [65, 215] on div "Tere. Tagastuskood peaks olema tulnud sõnumiga." at bounding box center [87, 220] width 77 height 12
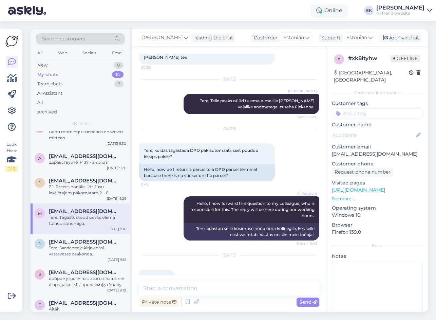
scroll to position [152, 0]
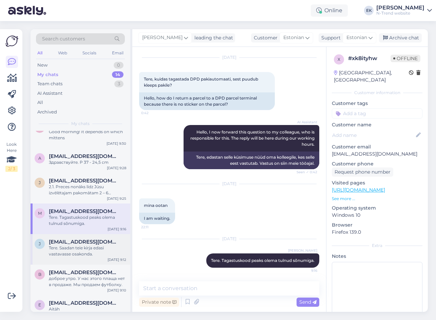
click at [67, 248] on div "Tere. Saadan teie kirja edasi vastavasse osakonda." at bounding box center [87, 251] width 77 height 12
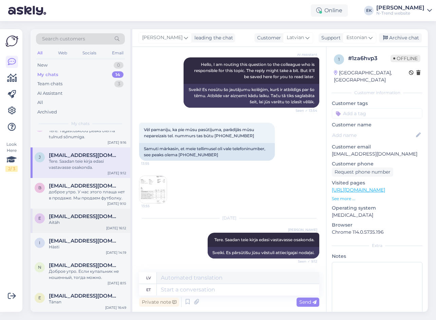
scroll to position [170, 0]
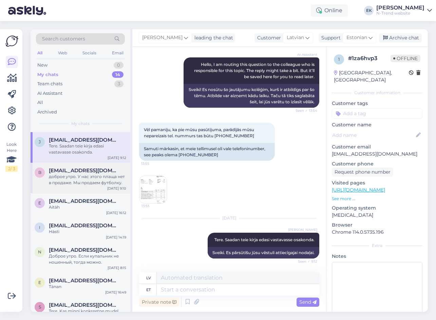
click at [61, 180] on div "доброе утро. У нас этого плаща нет в продаже. Мы продаем футболку." at bounding box center [87, 180] width 77 height 12
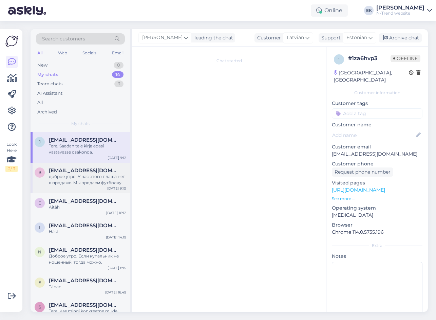
scroll to position [0, 0]
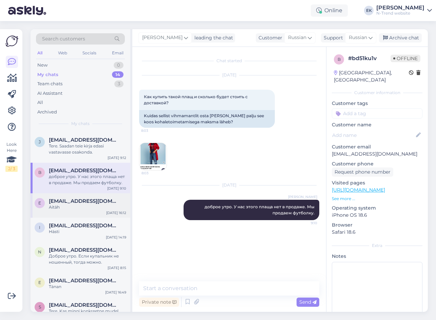
click at [65, 209] on div "Aitäh" at bounding box center [87, 207] width 77 height 6
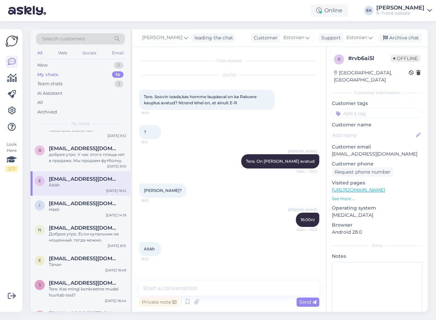
scroll to position [204, 0]
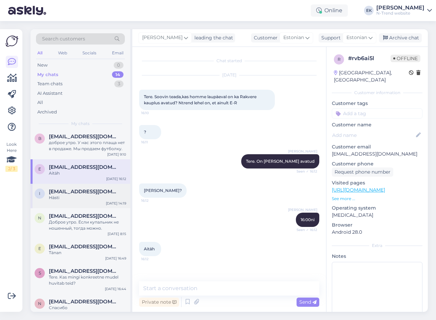
click at [61, 199] on div "Hästi" at bounding box center [87, 198] width 77 height 6
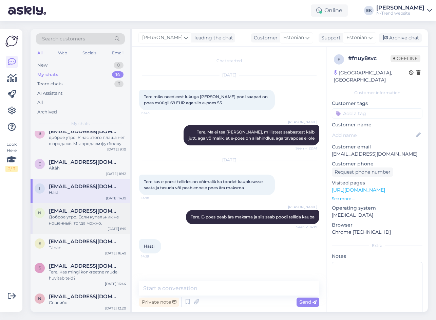
scroll to position [210, 0]
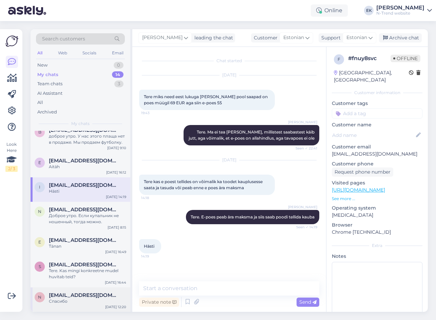
click at [72, 290] on div "n [EMAIL_ADDRESS][DOMAIN_NAME] Спасибо [DATE] 12:20" at bounding box center [81, 299] width 100 height 24
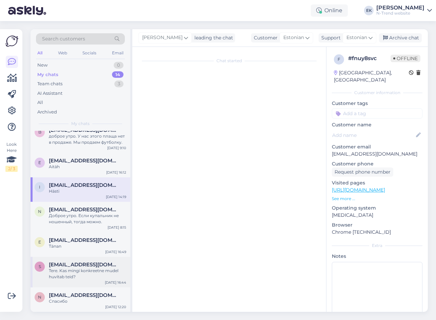
scroll to position [361, 0]
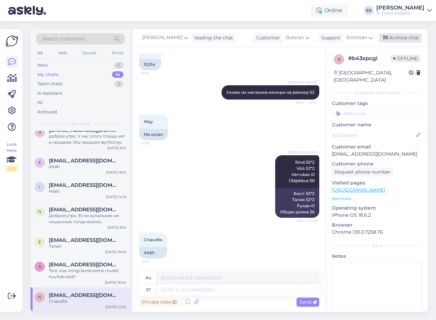
click at [398, 37] on div "Archive chat" at bounding box center [400, 37] width 43 height 9
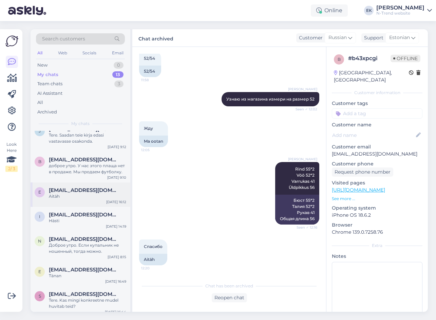
scroll to position [186, 0]
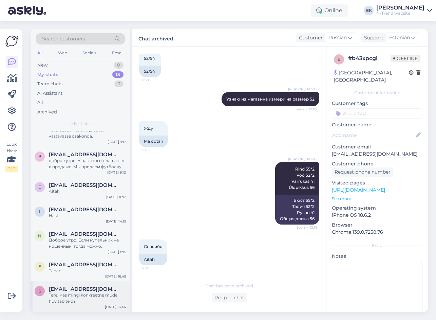
click at [62, 296] on div "Tere. Kas mingi konkreetne mudel huvitab teid?" at bounding box center [87, 298] width 77 height 12
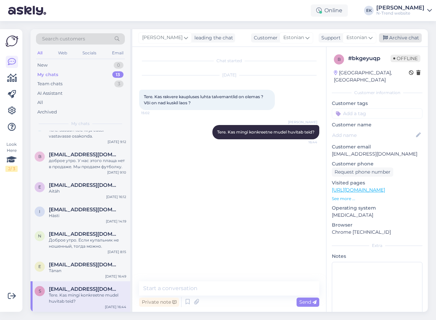
click at [397, 37] on div "Archive chat" at bounding box center [400, 37] width 43 height 9
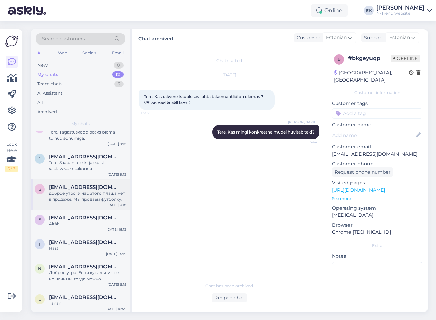
scroll to position [155, 0]
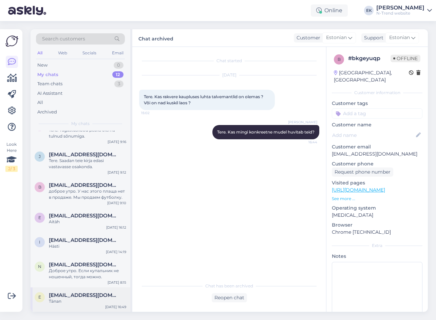
click at [80, 304] on div "Tänan" at bounding box center [87, 301] width 77 height 6
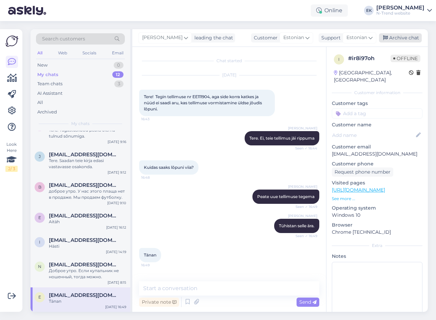
click at [401, 37] on div "Archive chat" at bounding box center [400, 37] width 43 height 9
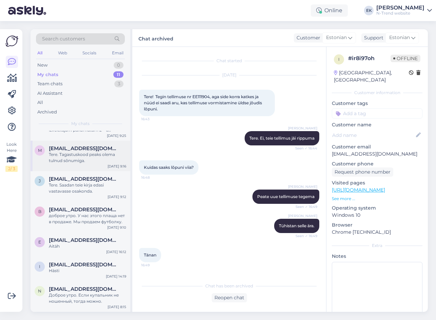
scroll to position [0, 0]
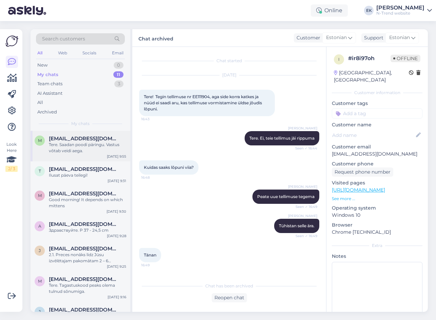
click at [75, 146] on div "Tere. Saadan poodi päringu. Vastus võtab veidi aega." at bounding box center [87, 148] width 77 height 12
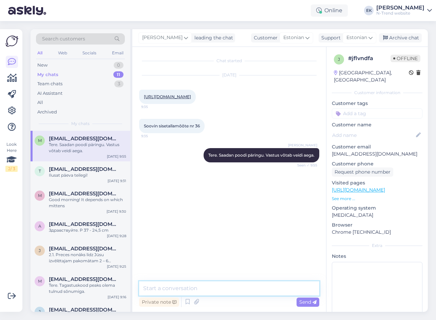
click at [260, 294] on textarea at bounding box center [229, 288] width 180 height 14
type textarea "22 cm"
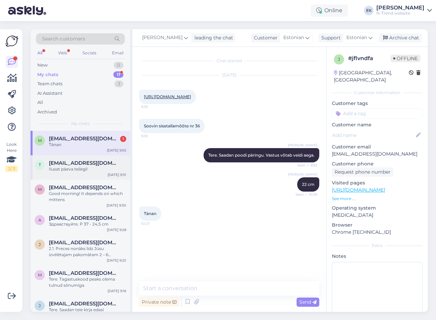
click at [63, 166] on div "Ilusat päeva teilegi!" at bounding box center [87, 169] width 77 height 6
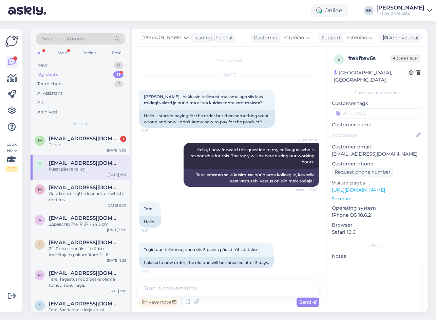
scroll to position [273, 0]
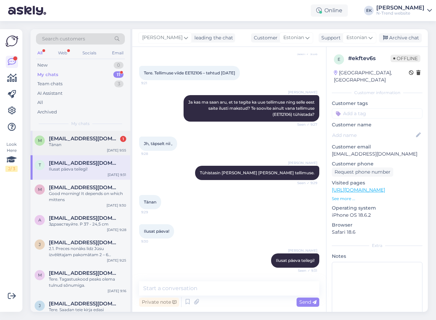
click at [69, 146] on div "Tänan" at bounding box center [87, 145] width 77 height 6
